Goal: Task Accomplishment & Management: Use online tool/utility

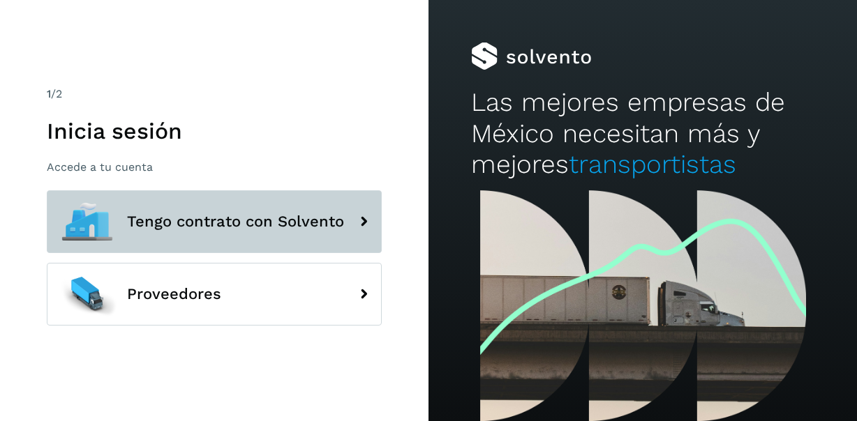
click at [299, 216] on span "Tengo contrato con Solvento" at bounding box center [235, 222] width 217 height 17
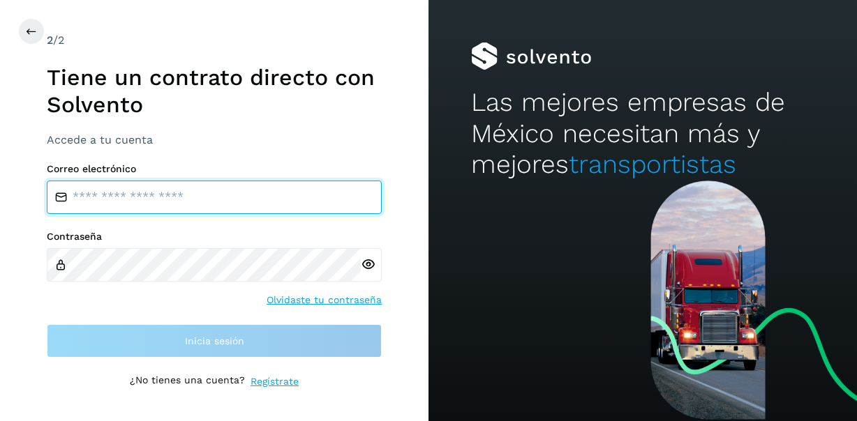
click at [301, 207] on input "email" at bounding box center [214, 197] width 335 height 33
type input "**********"
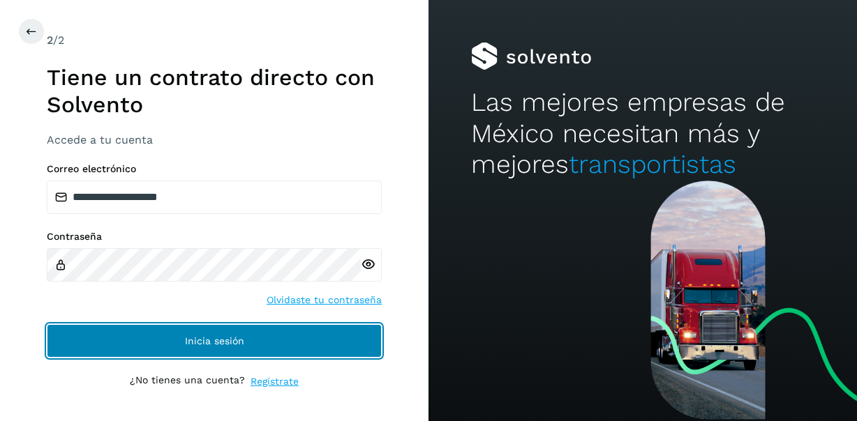
click at [177, 335] on button "Inicia sesión" at bounding box center [214, 340] width 335 height 33
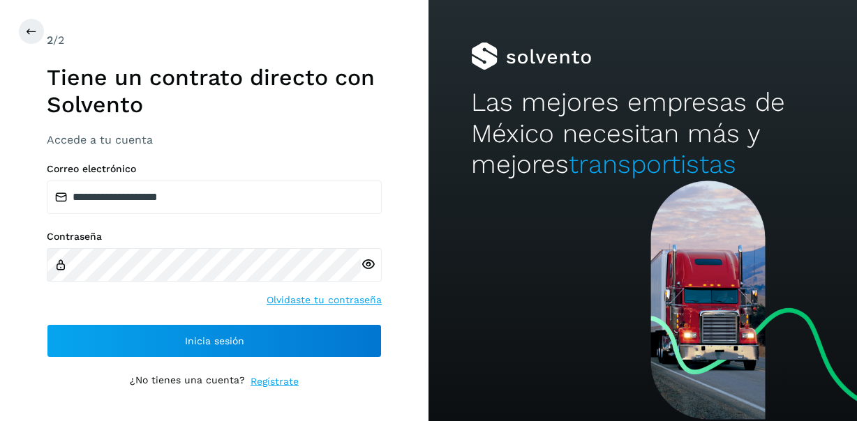
click at [366, 270] on icon at bounding box center [368, 264] width 15 height 15
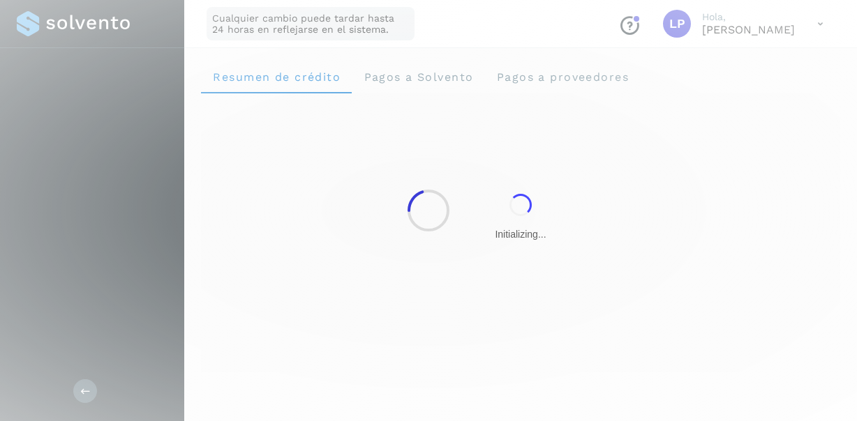
click at [193, 267] on div at bounding box center [428, 210] width 857 height 421
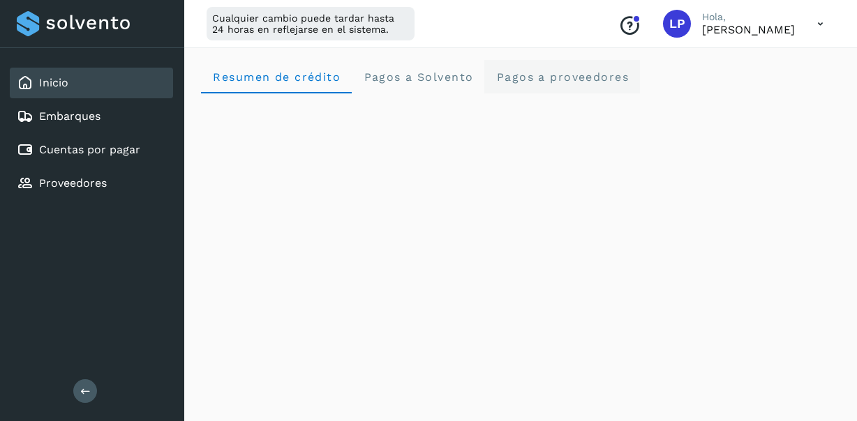
click at [551, 86] on proveedores "Pagos a proveedores" at bounding box center [562, 76] width 156 height 33
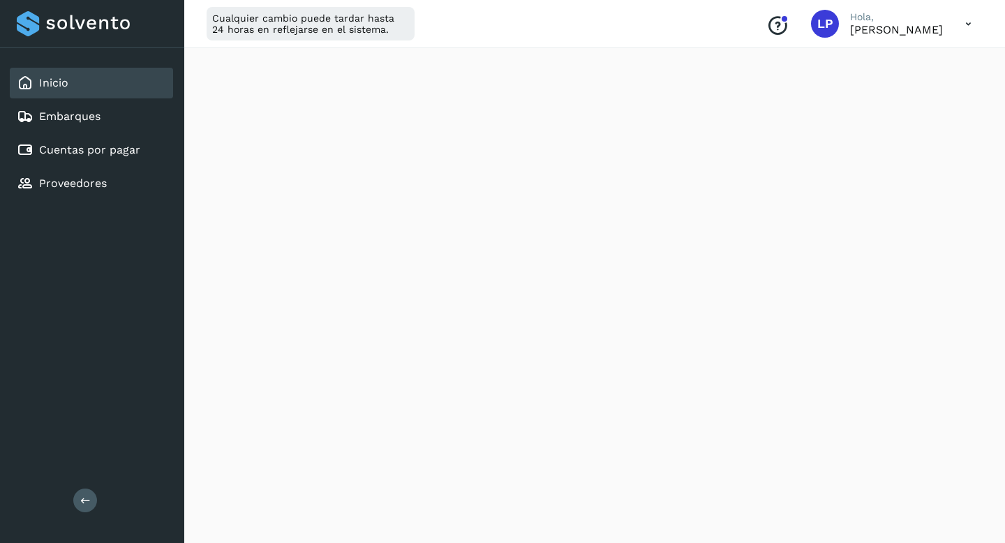
scroll to position [408, 0]
click at [86, 421] on icon at bounding box center [85, 500] width 10 height 10
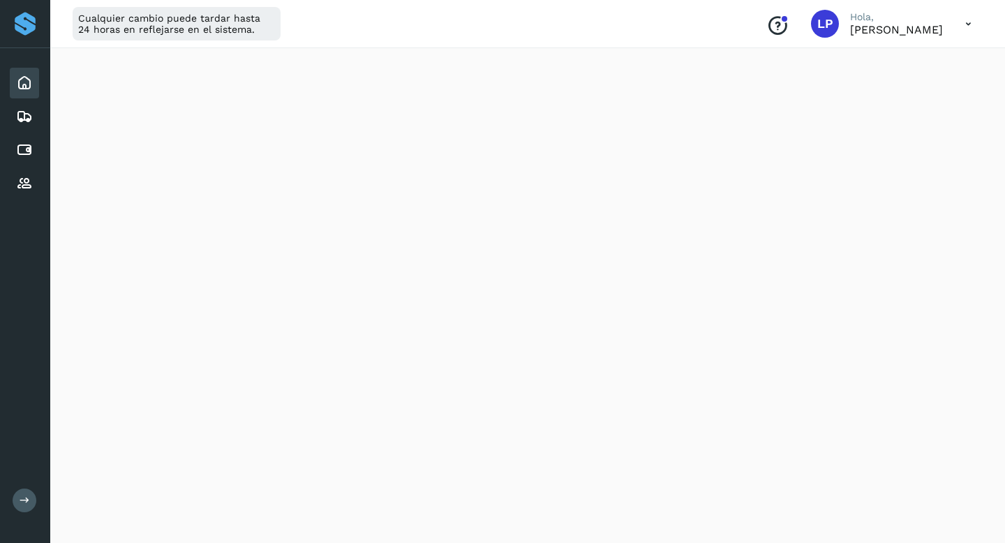
scroll to position [541, 0]
click at [16, 117] on icon at bounding box center [24, 116] width 17 height 17
click at [20, 76] on icon at bounding box center [24, 83] width 17 height 17
click at [25, 421] on icon at bounding box center [25, 500] width 10 height 10
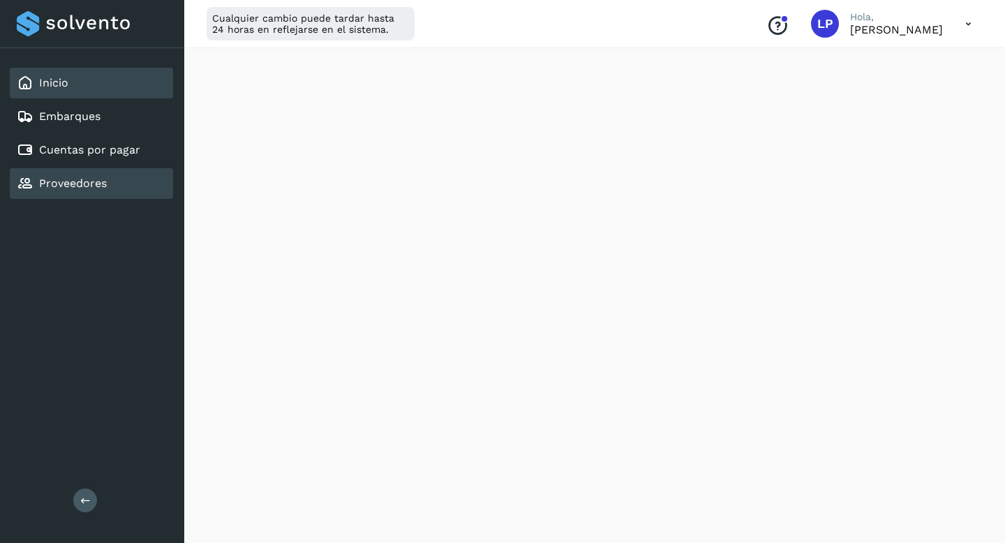
click at [94, 179] on link "Proveedores" at bounding box center [73, 183] width 68 height 13
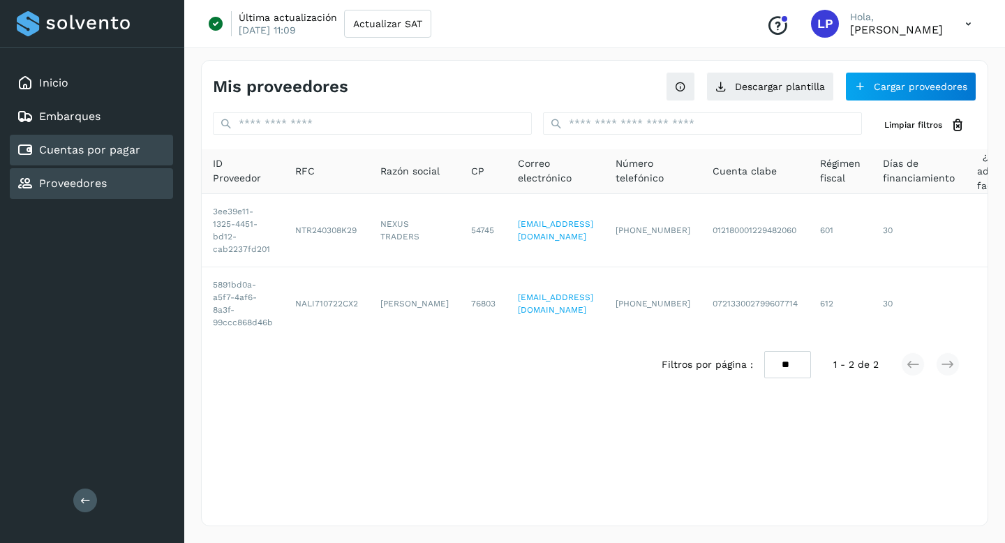
click at [132, 153] on link "Cuentas por pagar" at bounding box center [89, 149] width 101 height 13
click at [123, 179] on div "Proveedores" at bounding box center [91, 183] width 163 height 31
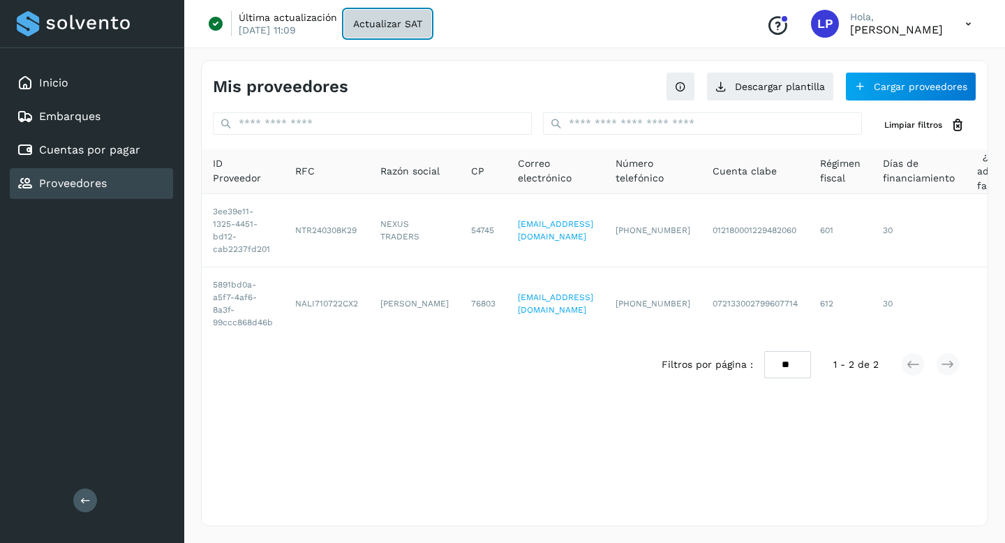
click at [375, 19] on span "Actualizar SAT" at bounding box center [387, 24] width 69 height 10
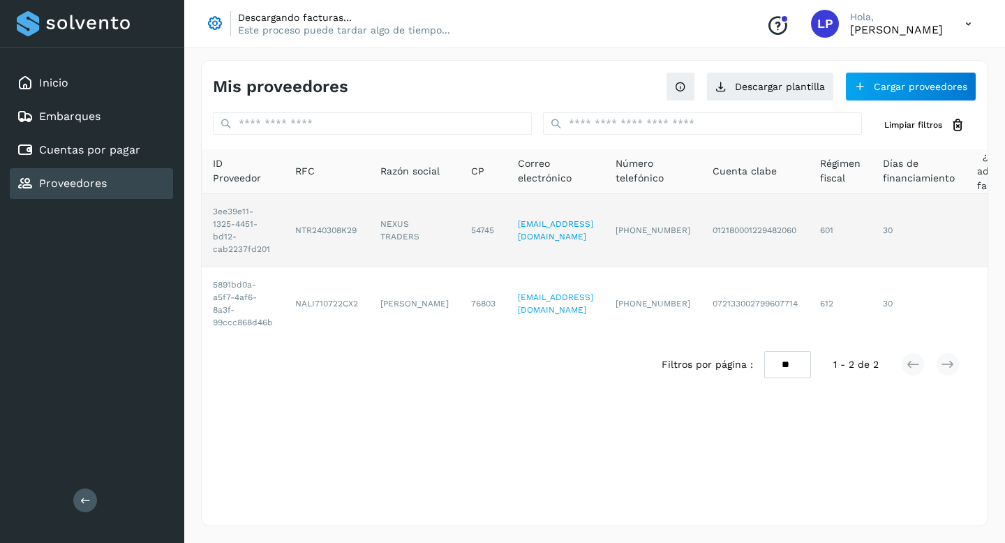
click at [530, 258] on td "[EMAIL_ADDRESS][DOMAIN_NAME]" at bounding box center [556, 230] width 98 height 73
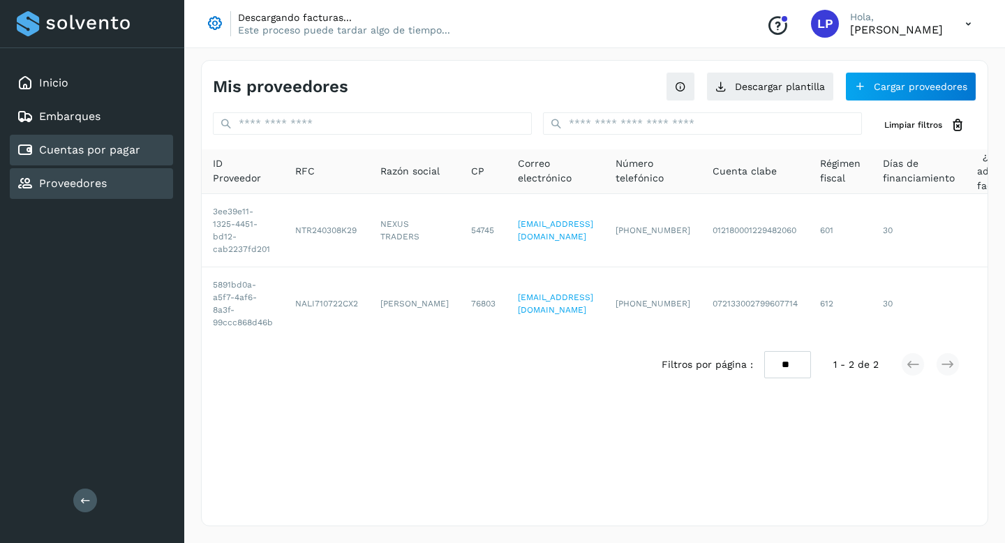
click at [97, 149] on link "Cuentas por pagar" at bounding box center [89, 149] width 101 height 13
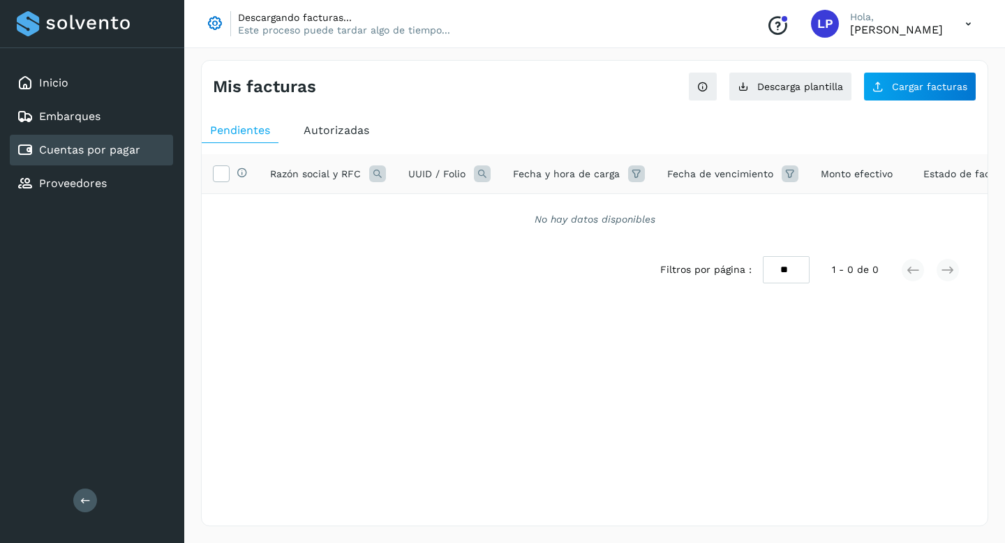
click at [338, 134] on span "Autorizadas" at bounding box center [337, 129] width 66 height 13
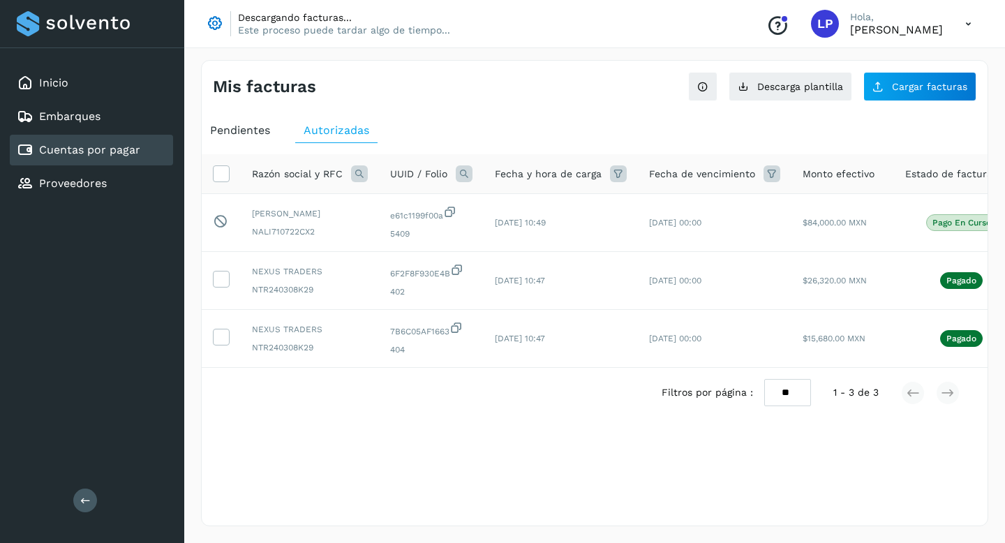
click at [541, 17] on div "Descargando facturas... Este proceso puede tardar algo de tiempo... Conoce nues…" at bounding box center [594, 24] width 821 height 48
click at [86, 119] on link "Embarques" at bounding box center [69, 116] width 61 height 13
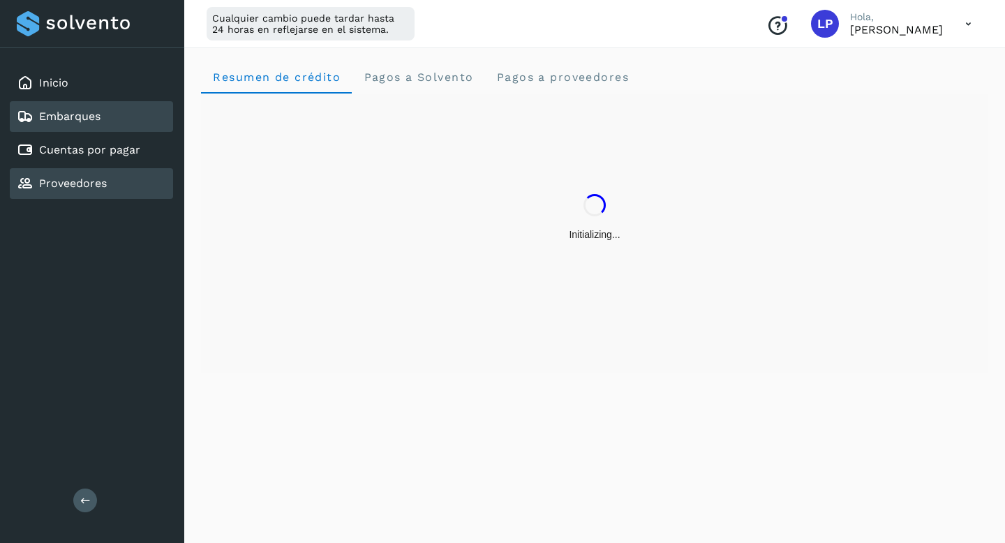
click at [126, 178] on div "Proveedores" at bounding box center [91, 183] width 163 height 31
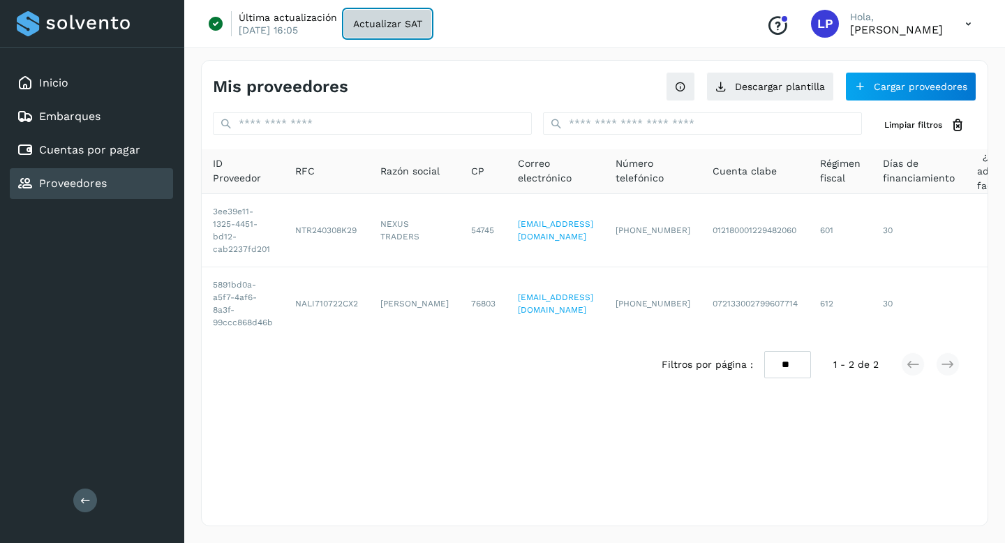
click at [385, 31] on button "Actualizar SAT" at bounding box center [387, 24] width 87 height 28
click at [856, 26] on icon at bounding box center [968, 24] width 29 height 29
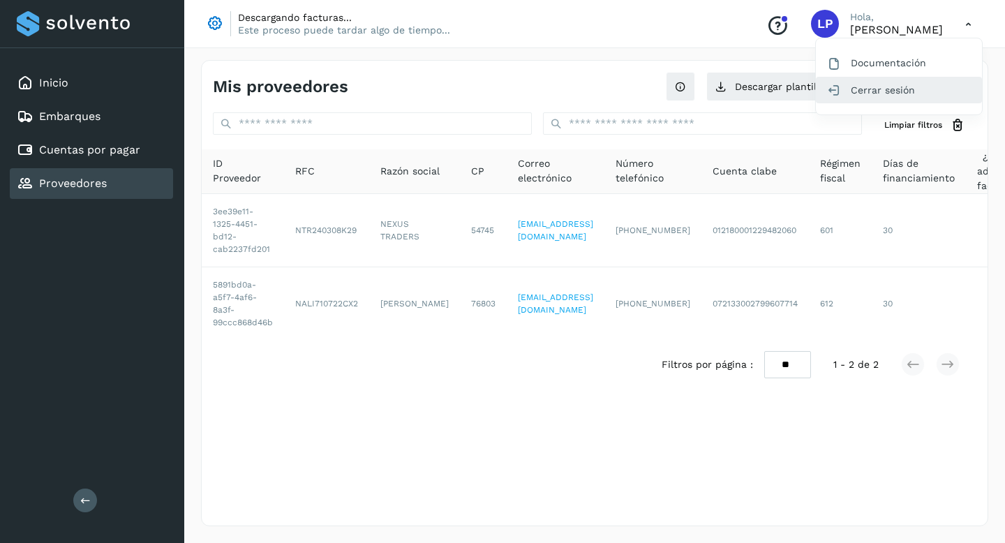
click at [856, 82] on div "Cerrar sesión" at bounding box center [899, 90] width 166 height 27
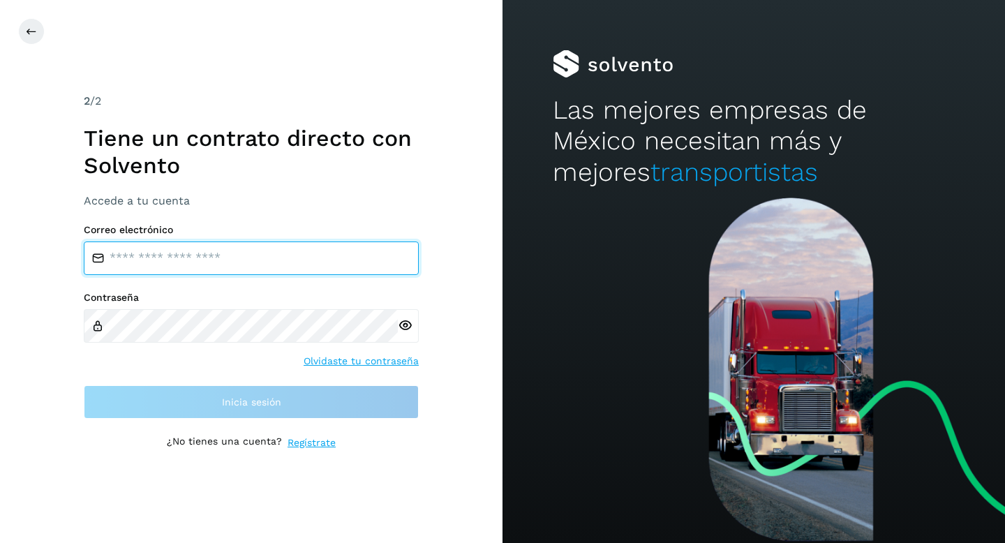
click at [389, 259] on input "email" at bounding box center [251, 257] width 335 height 33
type input "**********"
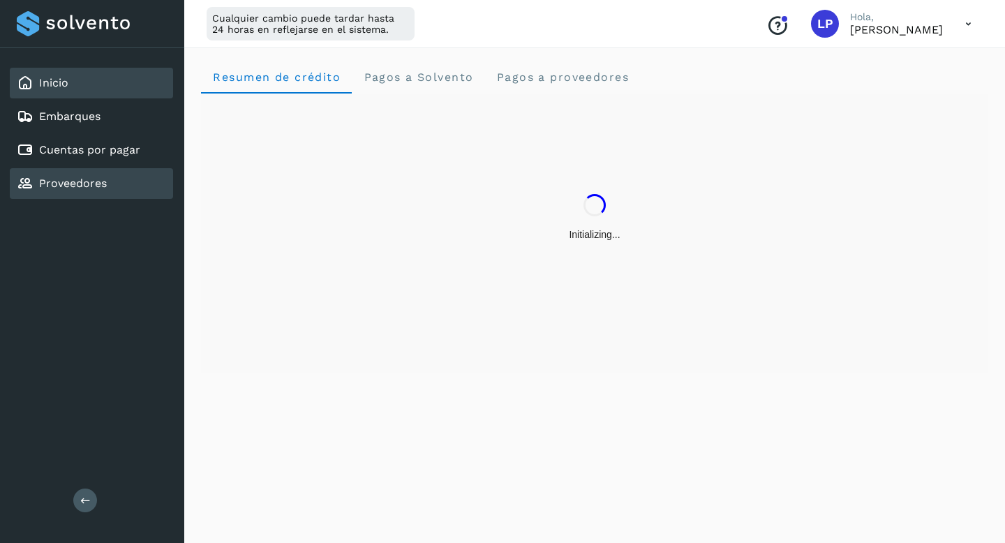
click at [94, 190] on link "Proveedores" at bounding box center [73, 183] width 68 height 13
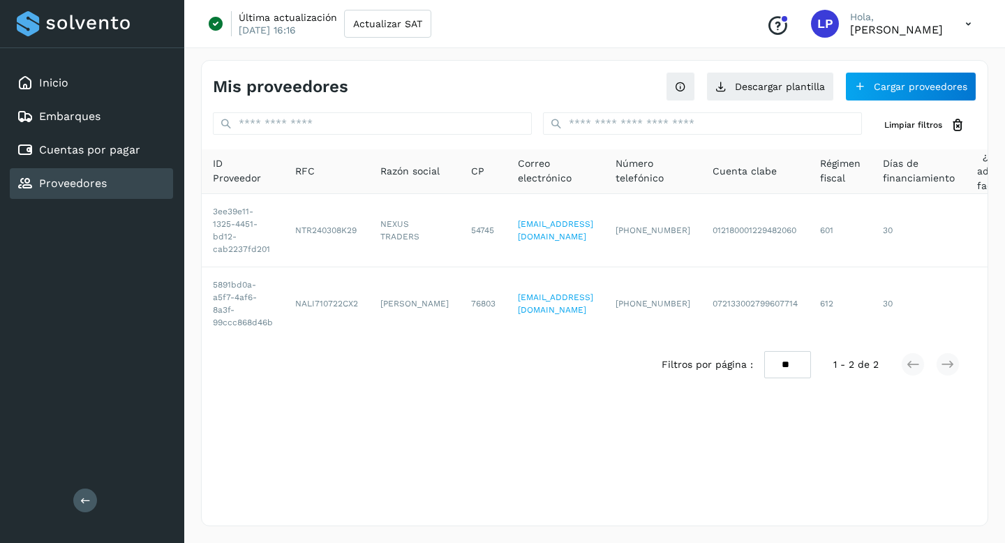
click at [94, 190] on link "Proveedores" at bounding box center [73, 183] width 68 height 13
click at [91, 147] on link "Cuentas por pagar" at bounding box center [89, 149] width 101 height 13
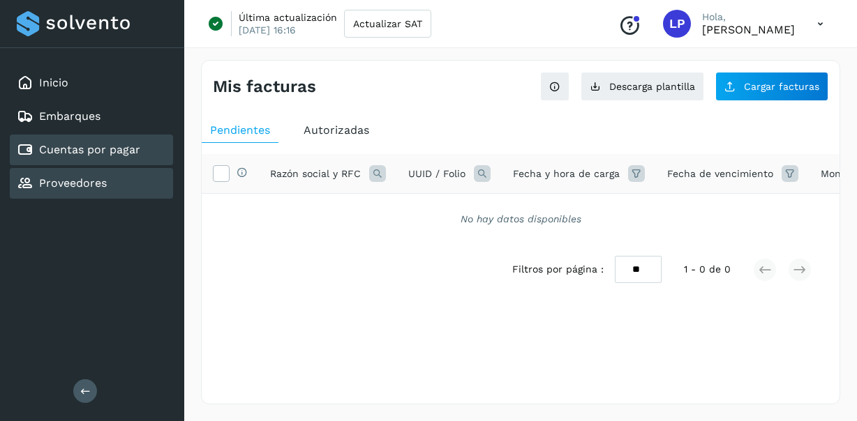
click at [73, 191] on div "Proveedores" at bounding box center [62, 183] width 90 height 17
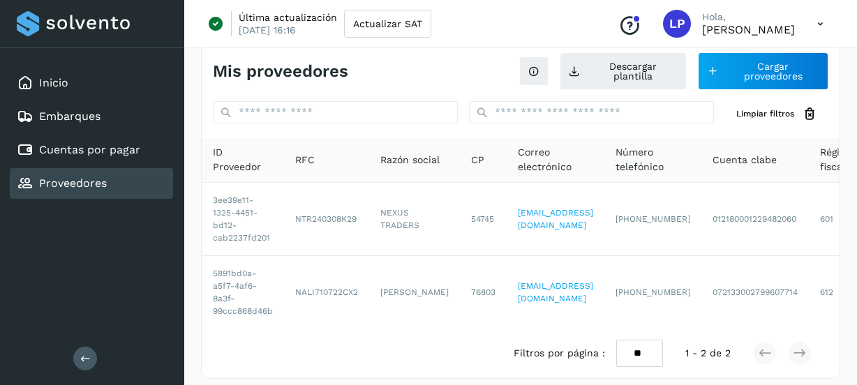
scroll to position [30, 0]
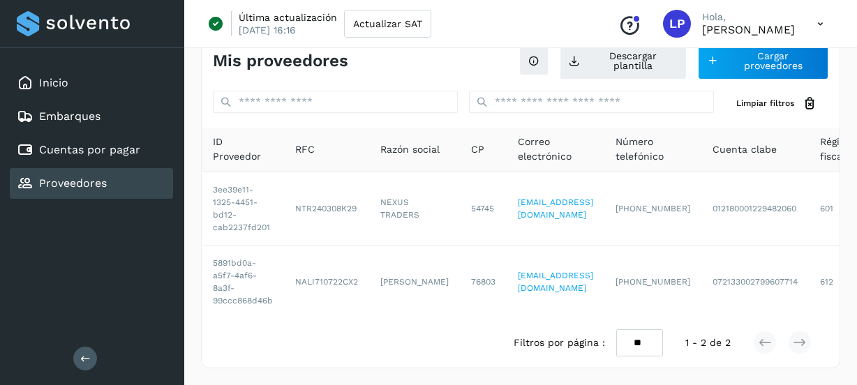
click at [94, 173] on div "Proveedores" at bounding box center [91, 183] width 163 height 31
click at [96, 181] on link "Proveedores" at bounding box center [73, 183] width 68 height 13
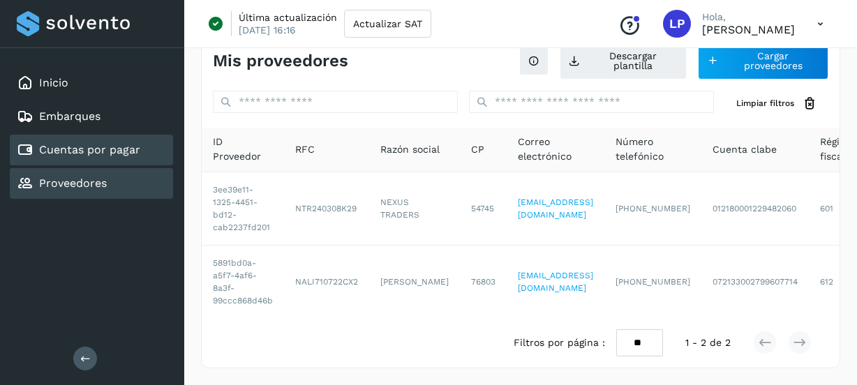
click at [98, 153] on link "Cuentas por pagar" at bounding box center [89, 149] width 101 height 13
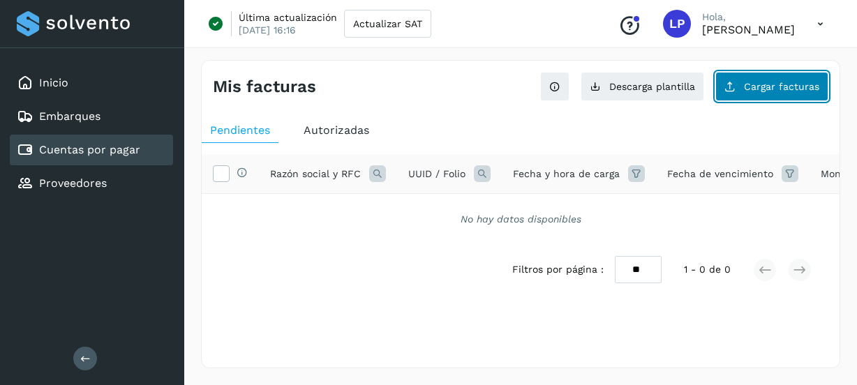
click at [779, 88] on span "Cargar facturas" at bounding box center [781, 87] width 75 height 10
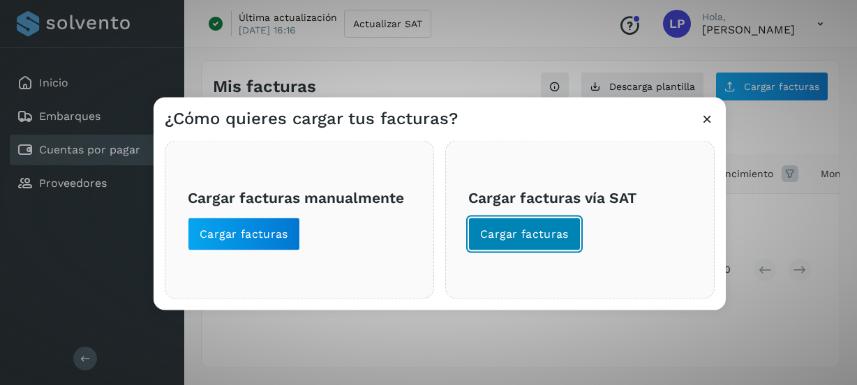
click at [500, 230] on span "Cargar facturas" at bounding box center [524, 234] width 89 height 15
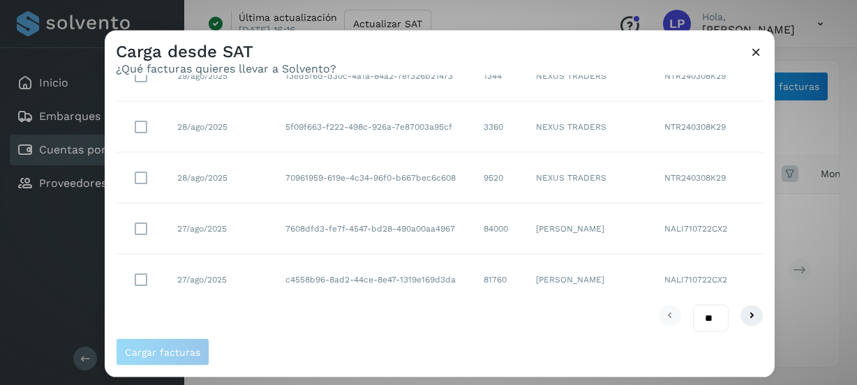
scroll to position [368, 0]
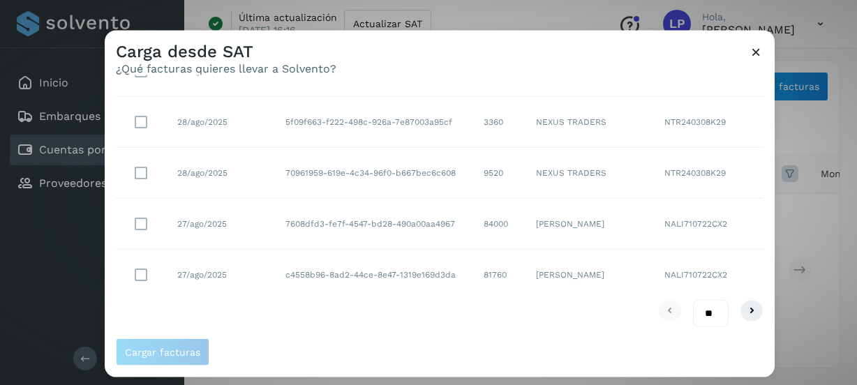
click at [757, 53] on icon at bounding box center [756, 52] width 15 height 15
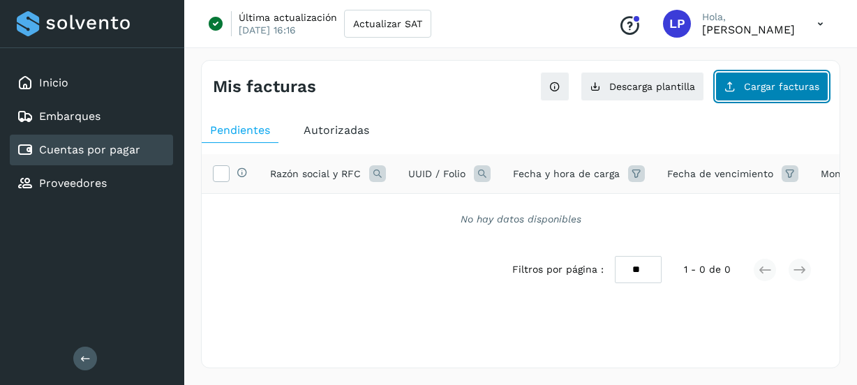
click at [798, 93] on button "Cargar facturas" at bounding box center [771, 86] width 113 height 29
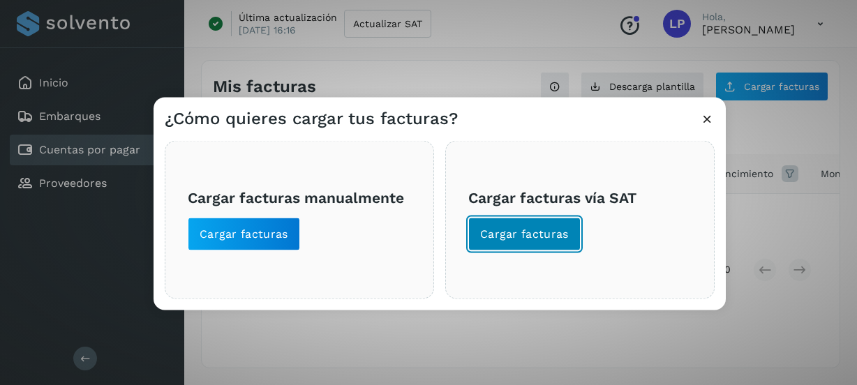
click at [569, 226] on button "Cargar facturas" at bounding box center [524, 234] width 112 height 33
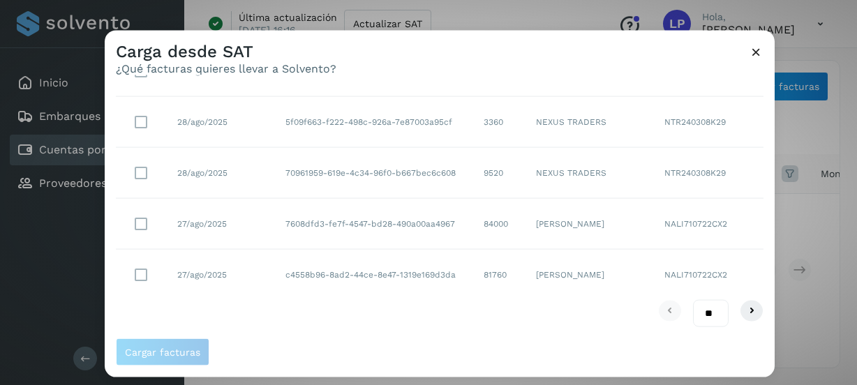
click at [758, 57] on icon at bounding box center [756, 52] width 15 height 15
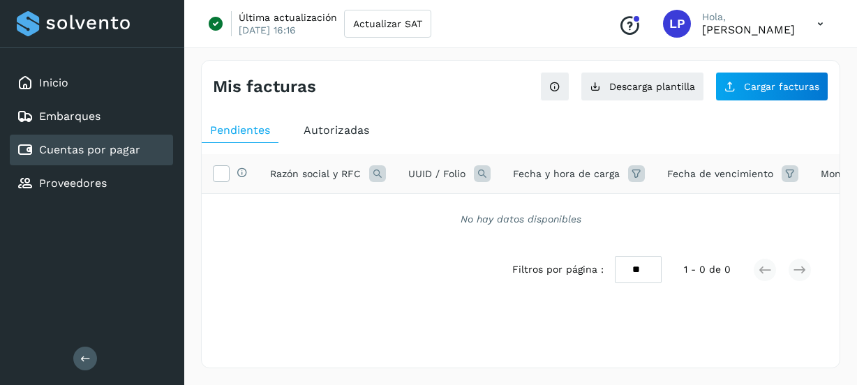
click at [316, 133] on span "Autorizadas" at bounding box center [337, 129] width 66 height 13
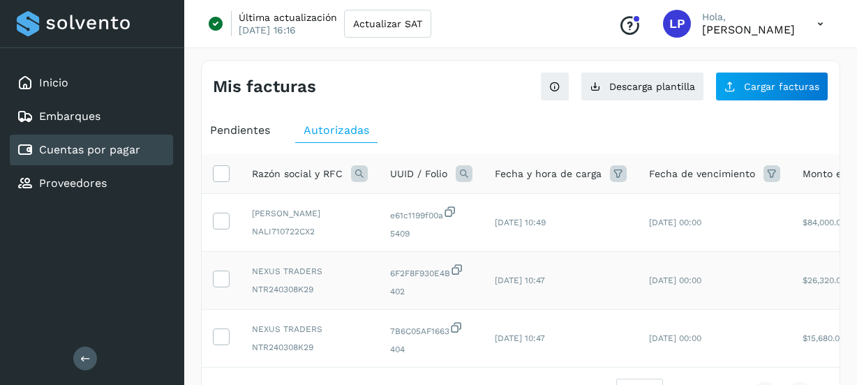
scroll to position [0, 255]
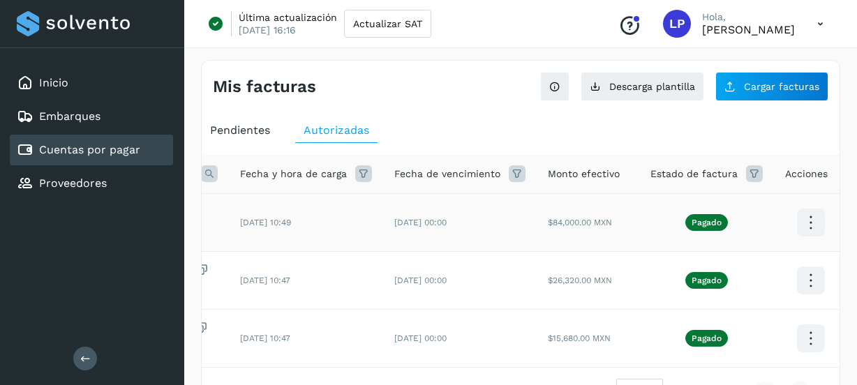
click at [805, 227] on icon at bounding box center [810, 223] width 33 height 33
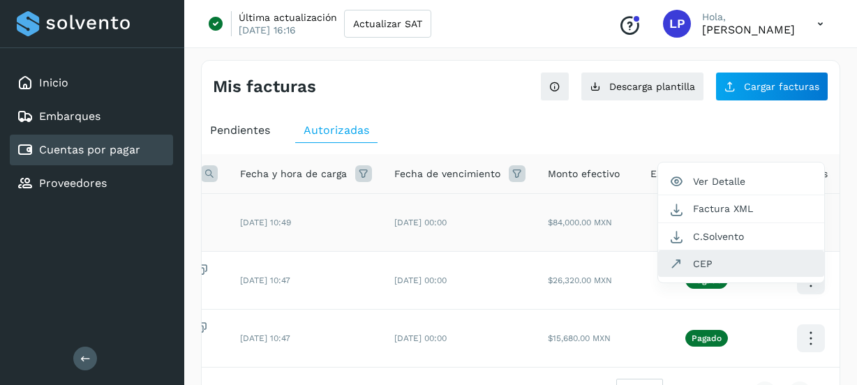
click at [696, 262] on button "CEP" at bounding box center [741, 263] width 166 height 27
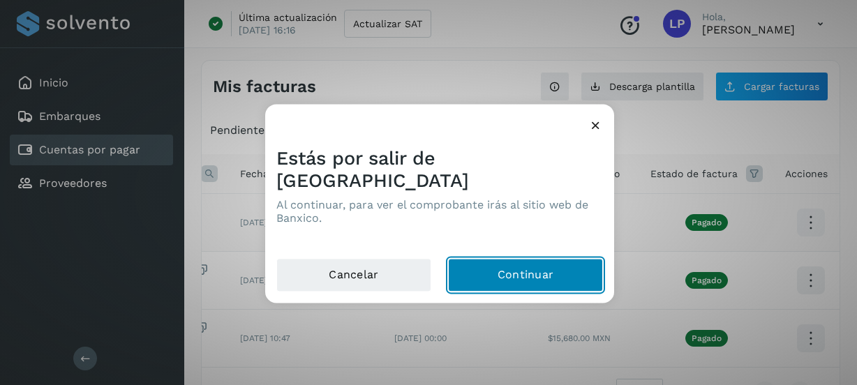
click at [534, 262] on button "Continuar" at bounding box center [525, 275] width 155 height 33
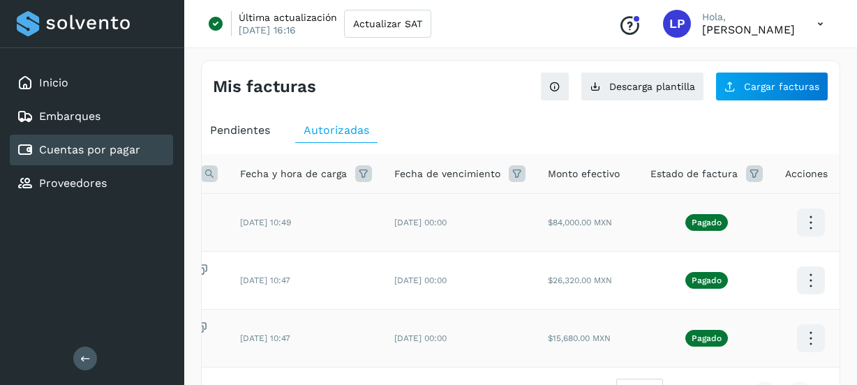
scroll to position [1, 0]
click at [809, 227] on icon at bounding box center [810, 222] width 33 height 33
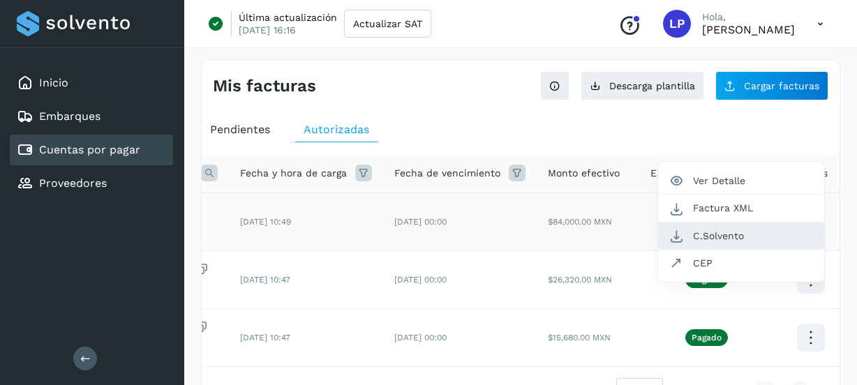
click at [705, 232] on button "C.Solvento" at bounding box center [741, 236] width 166 height 27
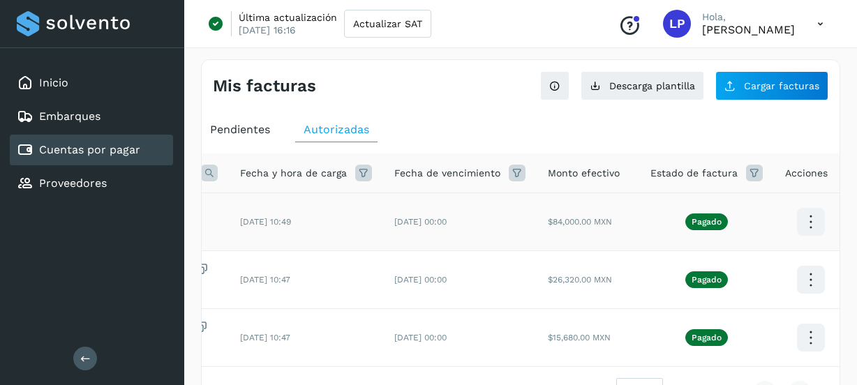
scroll to position [0, 0]
click at [101, 152] on link "Cuentas por pagar" at bounding box center [89, 149] width 101 height 13
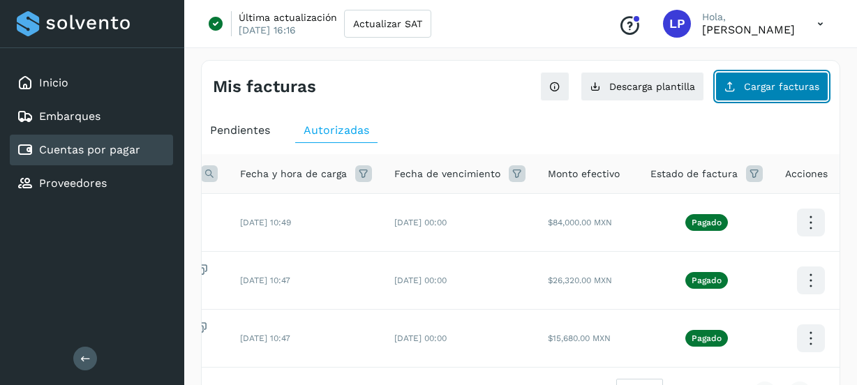
click at [753, 91] on span "Cargar facturas" at bounding box center [781, 87] width 75 height 10
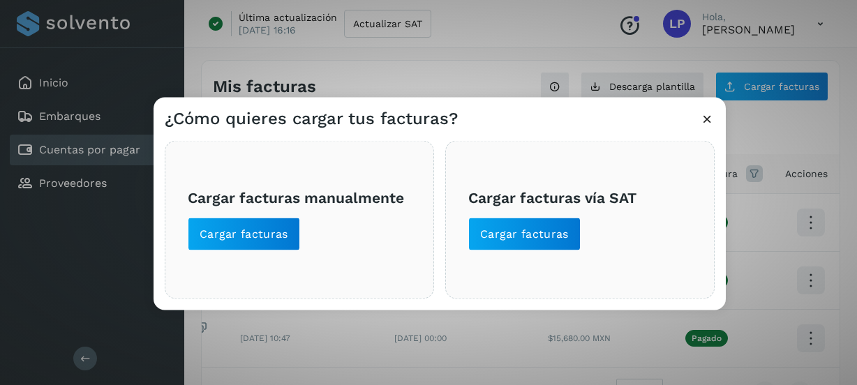
click at [516, 264] on div "Cargar facturas vía SAT Cargar facturas" at bounding box center [579, 220] width 269 height 158
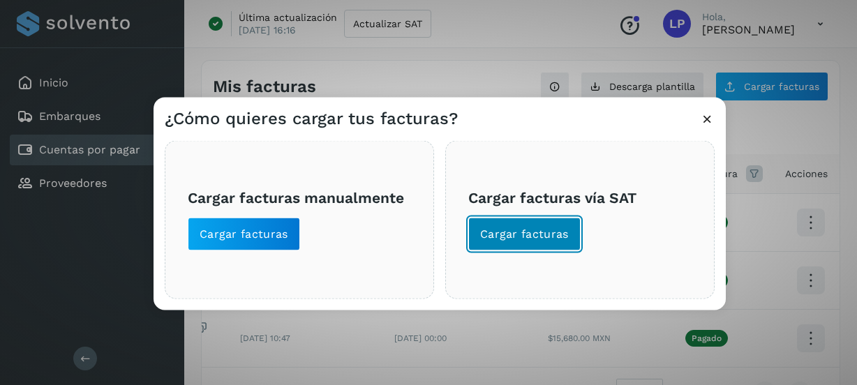
click at [523, 231] on span "Cargar facturas" at bounding box center [524, 234] width 89 height 15
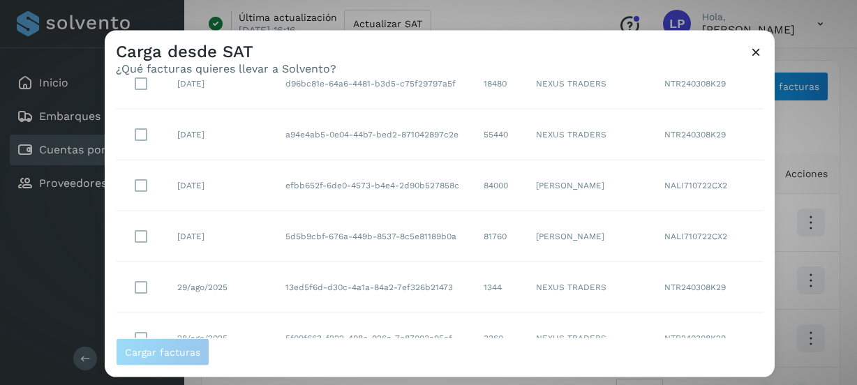
scroll to position [368, 0]
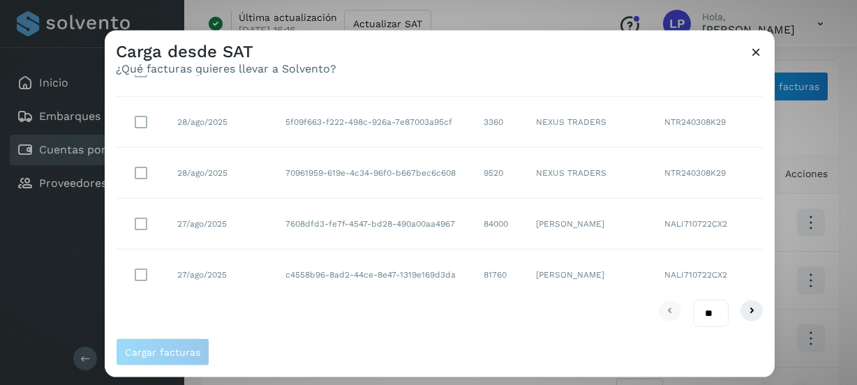
click at [73, 297] on div "Carga desde SAT ¿Qué facturas quieres llevar a Solvento? Selecciona un rango de…" at bounding box center [428, 192] width 857 height 385
